Goal: Task Accomplishment & Management: Use online tool/utility

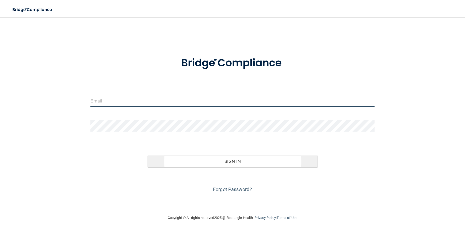
type input "[EMAIL_ADDRESS][DOMAIN_NAME]"
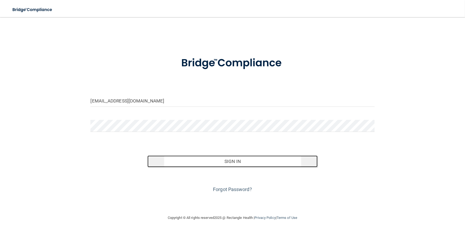
click at [232, 164] on button "Sign In" at bounding box center [232, 161] width 170 height 12
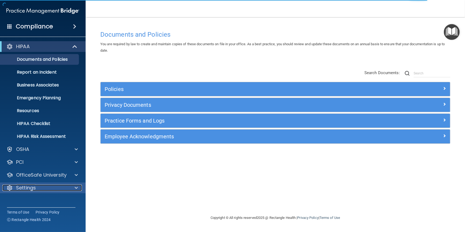
click at [75, 186] on span at bounding box center [76, 188] width 3 height 6
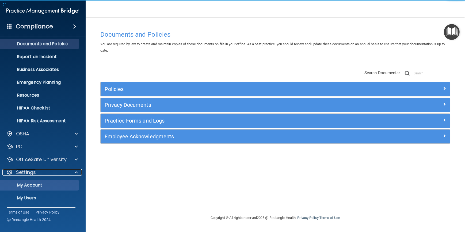
scroll to position [41, 0]
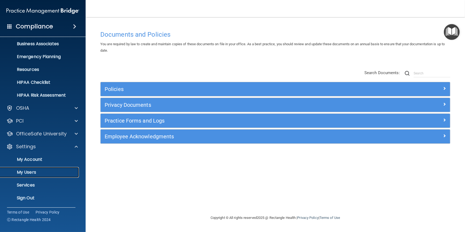
click at [30, 170] on p "My Users" at bounding box center [39, 172] width 73 height 5
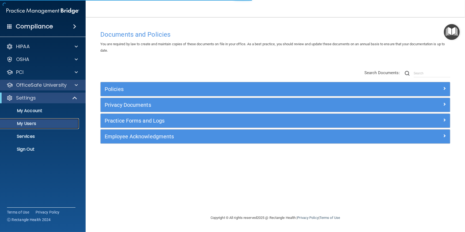
select select "20"
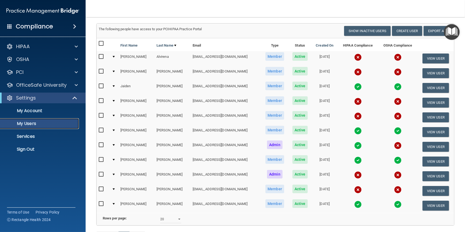
scroll to position [28, 0]
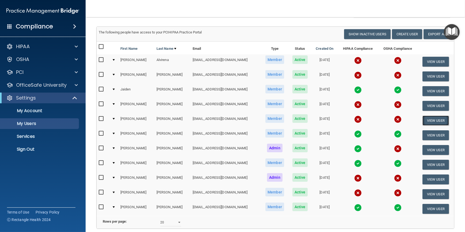
click at [427, 119] on button "View User" at bounding box center [435, 121] width 26 height 10
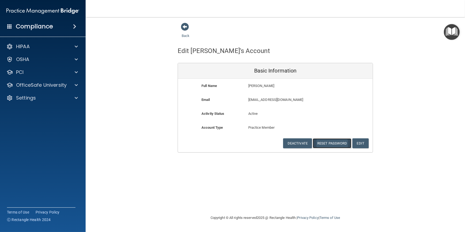
click at [332, 143] on button "Reset Password" at bounding box center [332, 143] width 39 height 10
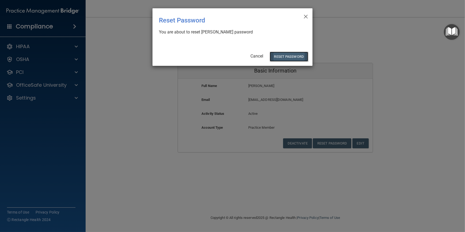
click at [280, 55] on button "Reset Password" at bounding box center [289, 57] width 39 height 10
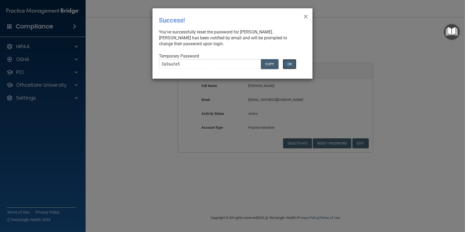
click at [291, 65] on button "OK" at bounding box center [289, 64] width 13 height 10
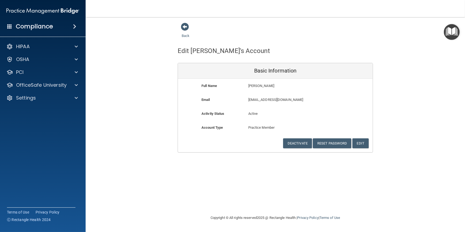
drag, startPoint x: 147, startPoint y: 107, endPoint x: 130, endPoint y: 96, distance: 20.3
click at [130, 96] on div "Back Edit Stacie's Account Basic Information Full Name Stacie Mitchell Stacie L…" at bounding box center [275, 87] width 358 height 130
drag, startPoint x: 133, startPoint y: 168, endPoint x: 119, endPoint y: 146, distance: 25.8
click at [119, 146] on div "Back Edit Stacie's Account Basic Information Full Name Stacie Mitchell Stacie L…" at bounding box center [275, 87] width 358 height 130
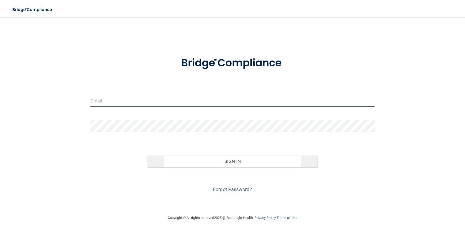
type input "[EMAIL_ADDRESS][DOMAIN_NAME]"
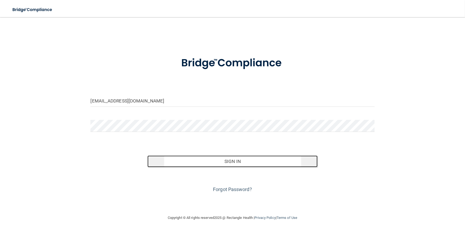
click at [225, 158] on button "Sign In" at bounding box center [232, 161] width 170 height 12
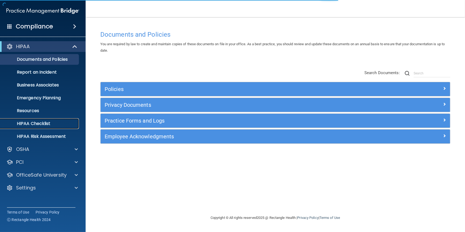
click at [51, 125] on p "HIPAA Checklist" at bounding box center [39, 123] width 73 height 5
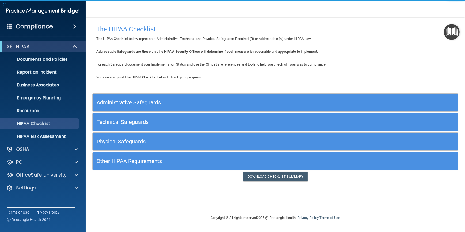
click at [241, 103] on h5 "Administrative Safeguards" at bounding box center [230, 102] width 266 height 6
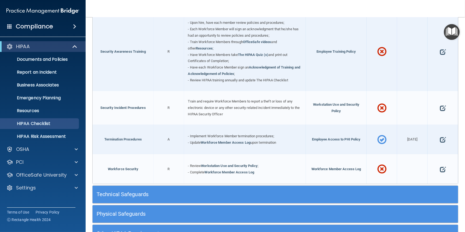
scroll to position [486, 0]
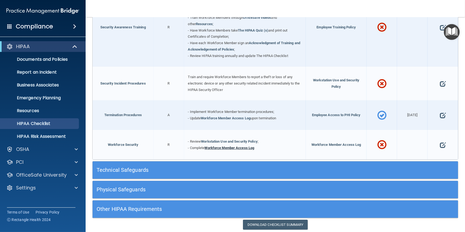
click at [231, 146] on link "Workforce Member Access Log" at bounding box center [230, 148] width 50 height 4
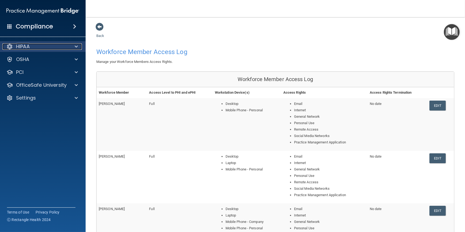
click at [69, 45] on div at bounding box center [75, 46] width 13 height 6
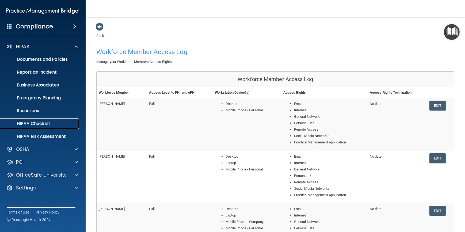
click at [35, 121] on p "HIPAA Checklist" at bounding box center [39, 123] width 73 height 5
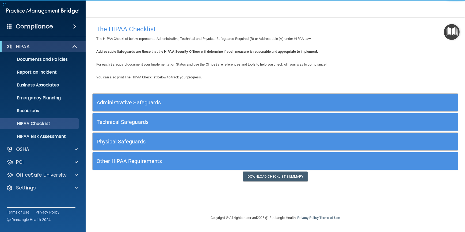
click at [199, 102] on h5 "Administrative Safeguards" at bounding box center [230, 102] width 266 height 6
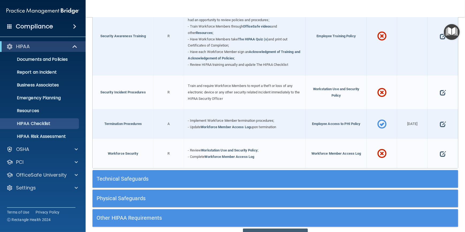
scroll to position [501, 0]
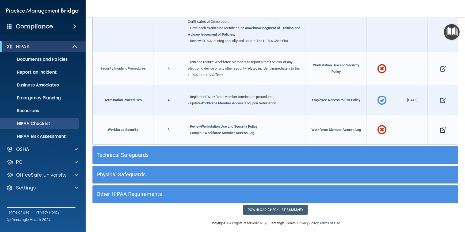
click at [440, 125] on span at bounding box center [443, 129] width 6 height 15
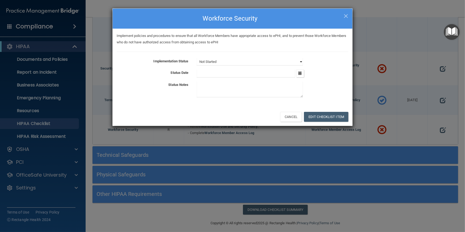
click at [254, 61] on select "Not Started In Progress Completed" at bounding box center [250, 61] width 106 height 7
select select "completed"
click at [197, 58] on select "Not Started In Progress Completed" at bounding box center [250, 61] width 106 height 7
click at [300, 73] on icon "button" at bounding box center [299, 72] width 3 height 3
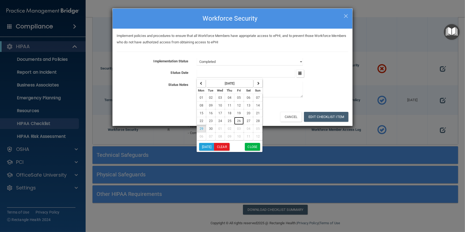
click at [238, 120] on span "26" at bounding box center [239, 121] width 4 height 4
type input "9/26/25"
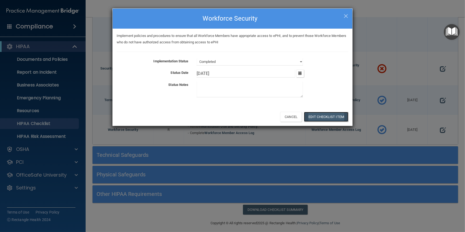
click at [326, 117] on button "Edit Checklist Item" at bounding box center [326, 117] width 44 height 10
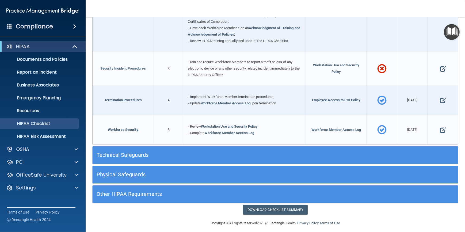
click at [189, 152] on h5 "Technical Safeguards" at bounding box center [230, 155] width 266 height 6
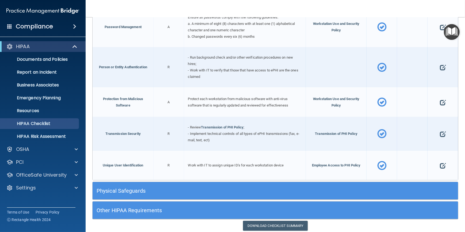
scroll to position [939, 0]
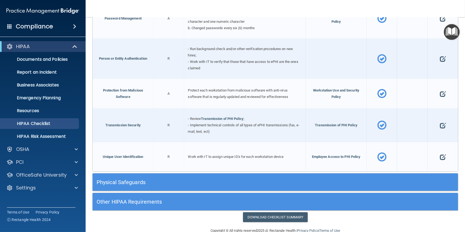
click at [213, 179] on h5 "Physical Safeguards" at bounding box center [230, 182] width 266 height 6
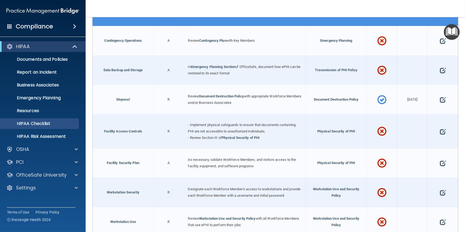
scroll to position [1133, 0]
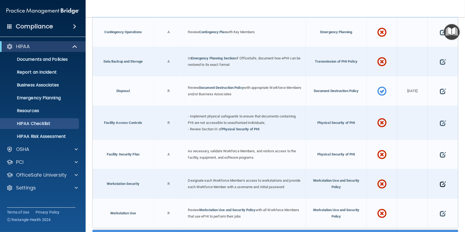
click at [440, 180] on span at bounding box center [443, 184] width 6 height 15
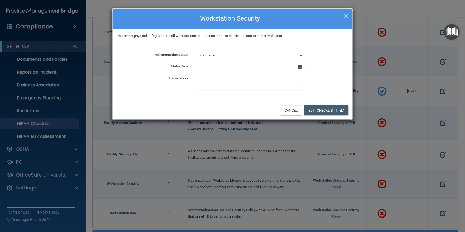
click at [300, 55] on select "Not Started In Progress Completed" at bounding box center [250, 55] width 106 height 7
select select "completed"
click at [197, 52] on select "Not Started In Progress Completed" at bounding box center [250, 55] width 106 height 7
click at [321, 111] on button "Edit Checklist Item" at bounding box center [326, 110] width 44 height 10
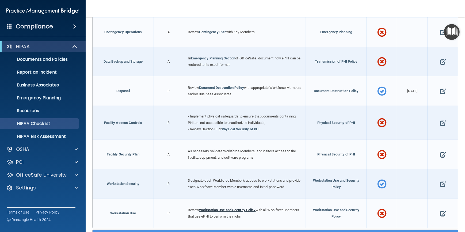
click at [225, 208] on link "Workstation Use and Security Policy" at bounding box center [227, 210] width 57 height 4
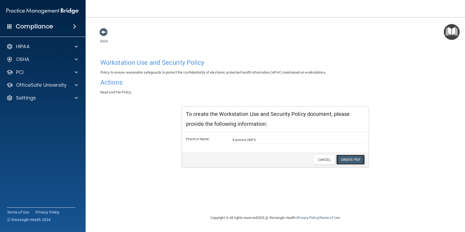
click at [351, 159] on link "Create PDF" at bounding box center [350, 160] width 28 height 10
click at [104, 32] on span at bounding box center [103, 32] width 8 height 8
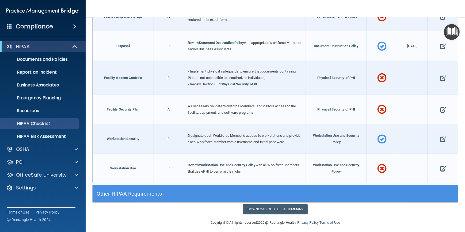
scroll to position [200, 0]
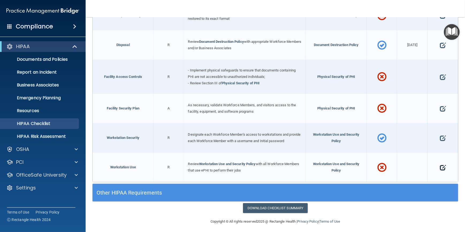
click at [440, 166] on span at bounding box center [443, 167] width 6 height 15
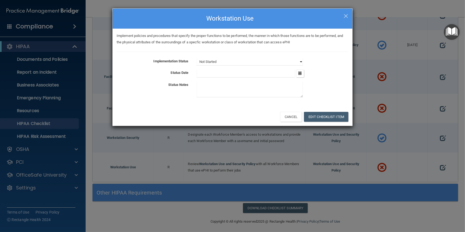
click at [301, 62] on select "Not Started In Progress Completed" at bounding box center [250, 61] width 106 height 7
select select "completed"
click at [197, 58] on select "Not Started In Progress Completed" at bounding box center [250, 61] width 106 height 7
click at [299, 72] on icon "button" at bounding box center [299, 72] width 3 height 3
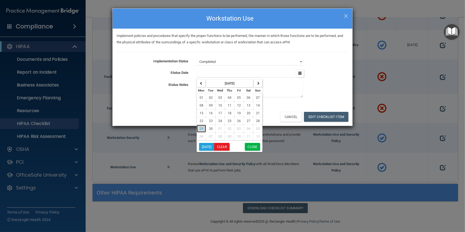
click at [203, 128] on button "29" at bounding box center [201, 129] width 9 height 8
type input "[DATE]"
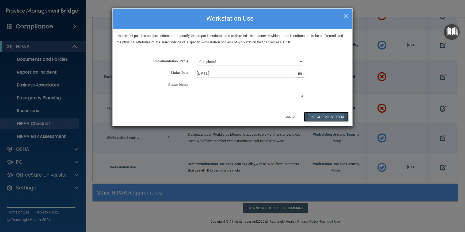
click at [328, 117] on button "Edit Checklist Item" at bounding box center [326, 117] width 44 height 10
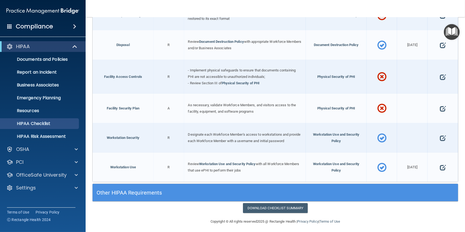
click at [190, 190] on h5 "Other HIPAA Requirements" at bounding box center [230, 193] width 266 height 6
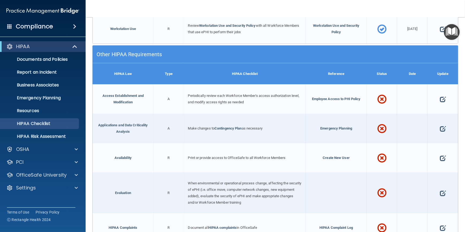
scroll to position [346, 0]
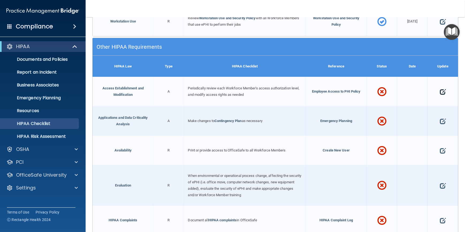
click at [440, 90] on span at bounding box center [443, 91] width 6 height 15
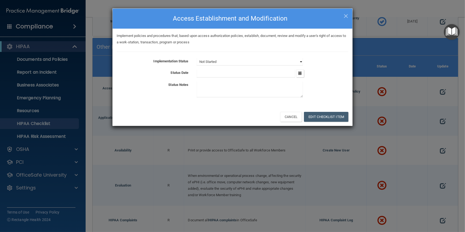
click at [302, 62] on select "Not Started In Progress Completed" at bounding box center [250, 61] width 106 height 7
select select "completed"
click at [197, 58] on select "Not Started In Progress Completed" at bounding box center [250, 61] width 106 height 7
click at [313, 118] on button "Edit Checklist Item" at bounding box center [326, 117] width 44 height 10
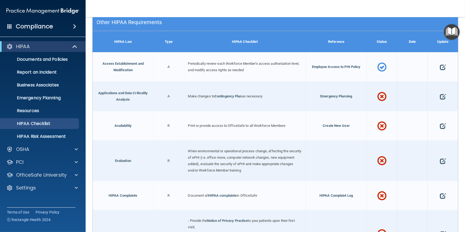
scroll to position [394, 0]
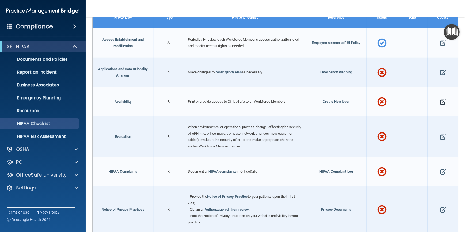
click at [440, 99] on span at bounding box center [443, 102] width 6 height 15
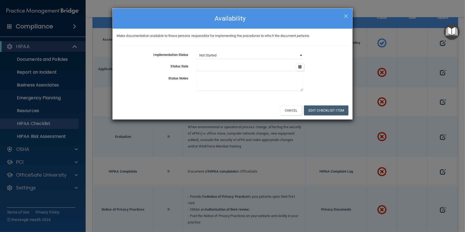
click at [275, 53] on select "Not Started In Progress Completed" at bounding box center [250, 55] width 106 height 7
select select "completed"
click at [197, 52] on select "Not Started In Progress Completed" at bounding box center [250, 55] width 106 height 7
click at [298, 67] on icon "button" at bounding box center [299, 66] width 3 height 3
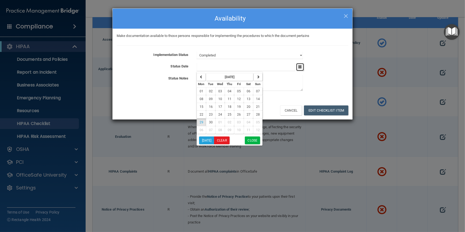
click at [298, 67] on icon "button" at bounding box center [299, 66] width 3 height 3
click at [240, 114] on span "26" at bounding box center [239, 115] width 4 height 4
type input "[DATE]"
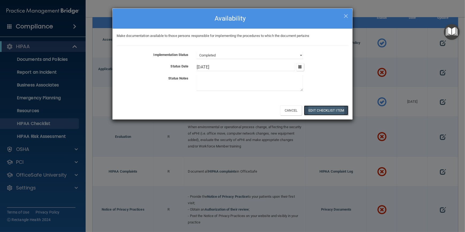
click at [340, 109] on button "Edit Checklist Item" at bounding box center [326, 110] width 44 height 10
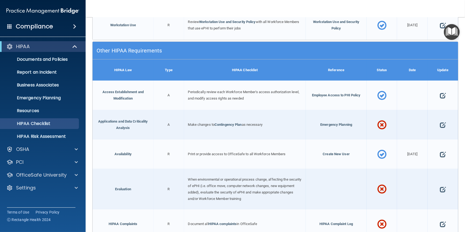
scroll to position [196, 0]
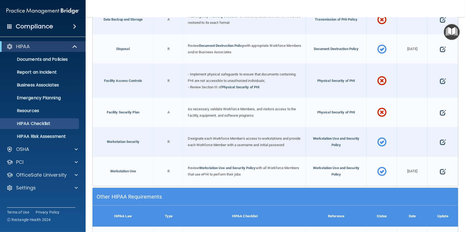
click at [183, 196] on h5 "Other HIPAA Requirements" at bounding box center [230, 197] width 266 height 6
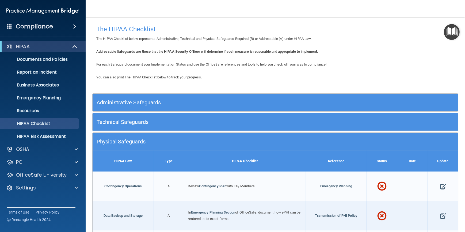
scroll to position [0, 0]
click at [162, 103] on h5 "Administrative Safeguards" at bounding box center [230, 102] width 266 height 6
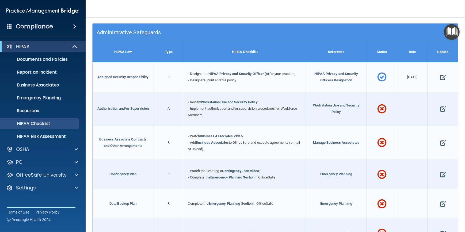
scroll to position [73, 0]
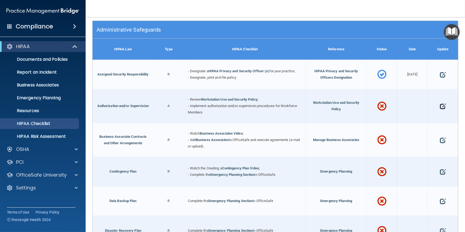
click at [440, 108] on span at bounding box center [443, 106] width 6 height 15
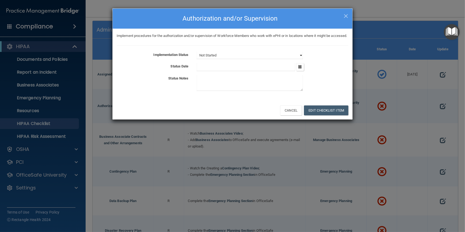
click at [300, 59] on select "Not Started In Progress Completed" at bounding box center [250, 55] width 106 height 7
select select "completed"
click at [197, 58] on select "Not Started In Progress Completed" at bounding box center [250, 55] width 106 height 7
click at [300, 68] on icon "button" at bounding box center [299, 66] width 3 height 3
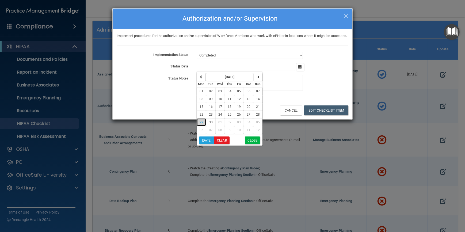
click at [201, 124] on span "29" at bounding box center [202, 122] width 4 height 4
type input "[DATE]"
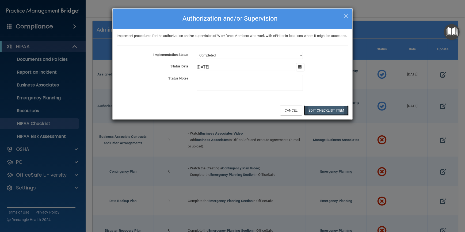
click at [325, 115] on button "Edit Checklist Item" at bounding box center [326, 110] width 44 height 10
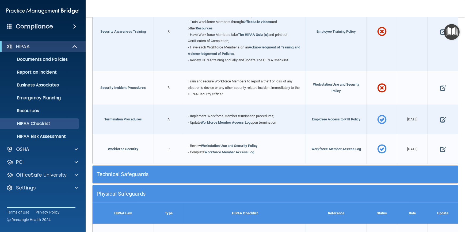
scroll to position [486, 0]
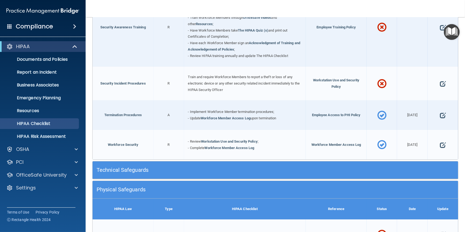
click at [159, 167] on h5 "Technical Safeguards" at bounding box center [230, 170] width 266 height 6
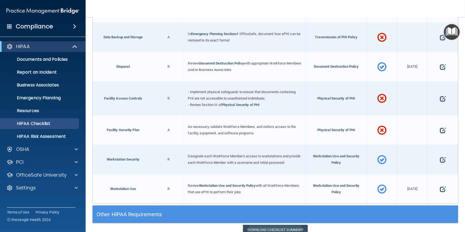
scroll to position [1178, 0]
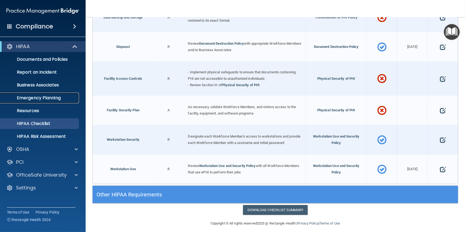
click at [33, 97] on p "Emergency Planning" at bounding box center [39, 97] width 73 height 5
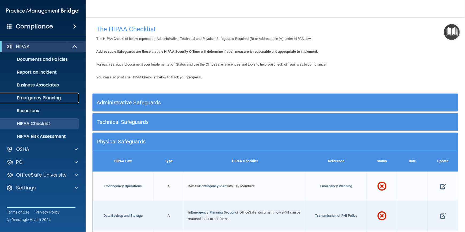
click at [40, 96] on p "Emergency Planning" at bounding box center [39, 97] width 73 height 5
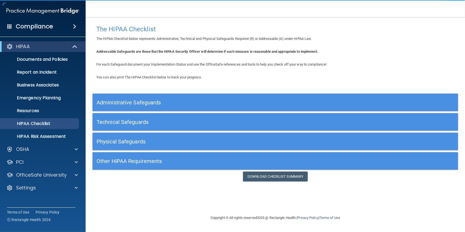
drag, startPoint x: 200, startPoint y: 198, endPoint x: 189, endPoint y: 201, distance: 11.2
click at [164, 190] on div "The HIPAA Checklist The HIPAA Checklist below represents Administrative, Techni…" at bounding box center [275, 115] width 358 height 187
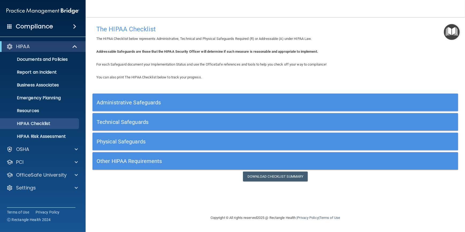
drag, startPoint x: 210, startPoint y: 207, endPoint x: 206, endPoint y: 208, distance: 4.0
drag, startPoint x: 206, startPoint y: 208, endPoint x: 173, endPoint y: 197, distance: 34.6
click at [173, 197] on div "The HIPAA Checklist The HIPAA Checklist below represents Administrative, Techni…" at bounding box center [275, 115] width 358 height 187
drag, startPoint x: 170, startPoint y: 196, endPoint x: 167, endPoint y: 196, distance: 3.2
drag, startPoint x: 167, startPoint y: 196, endPoint x: 151, endPoint y: 190, distance: 16.7
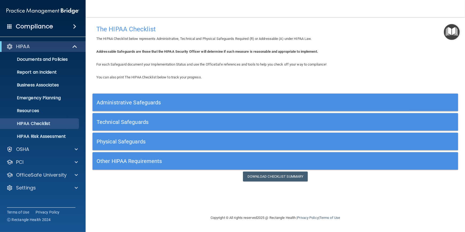
click at [151, 190] on div "The HIPAA Checklist The HIPAA Checklist below represents Administrative, Techni…" at bounding box center [275, 115] width 358 height 187
drag, startPoint x: 225, startPoint y: 198, endPoint x: 190, endPoint y: 190, distance: 35.9
click at [190, 190] on div "The HIPAA Checklist The HIPAA Checklist below represents Administrative, Techni…" at bounding box center [275, 115] width 358 height 187
